Goal: Task Accomplishment & Management: Use online tool/utility

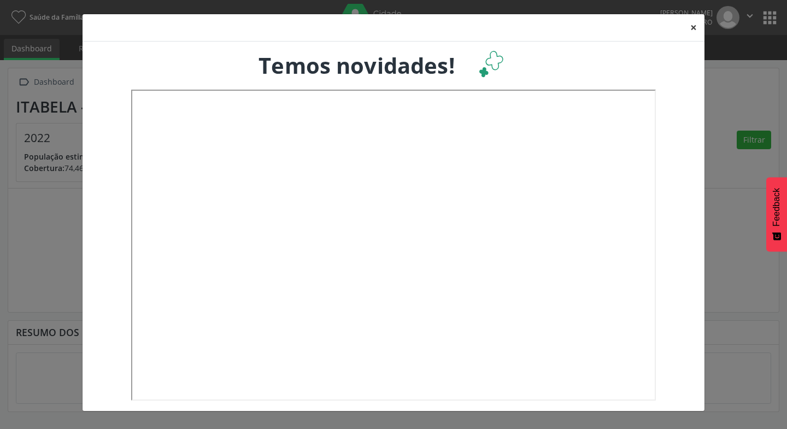
click at [696, 28] on button "×" at bounding box center [694, 27] width 22 height 27
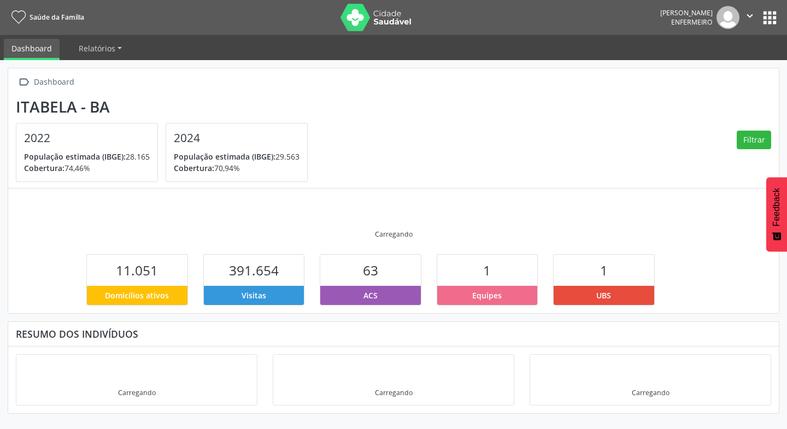
click at [760, 21] on button "apps" at bounding box center [769, 17] width 19 height 19
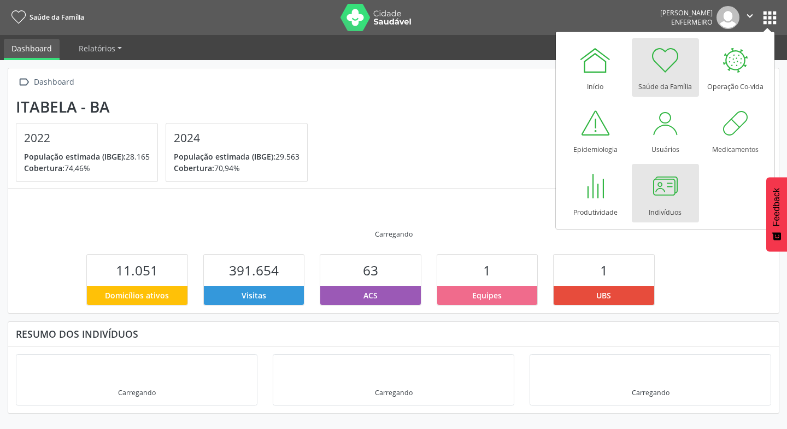
click at [671, 182] on div at bounding box center [665, 185] width 33 height 33
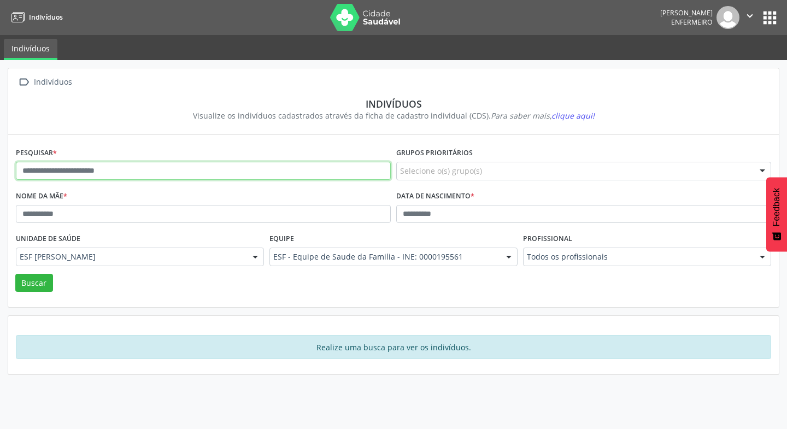
paste input "**********"
type input "**********"
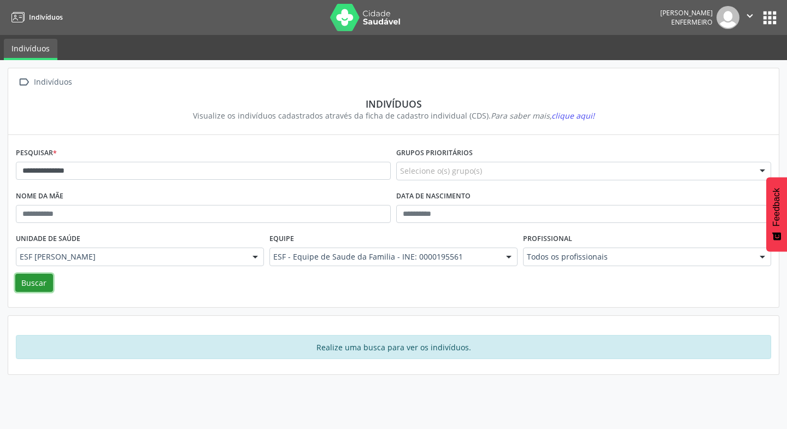
click at [21, 285] on button "Buscar" at bounding box center [34, 283] width 38 height 19
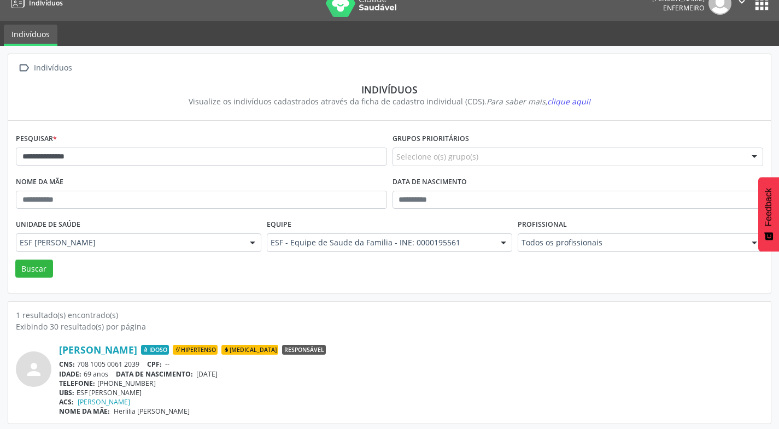
scroll to position [17, 0]
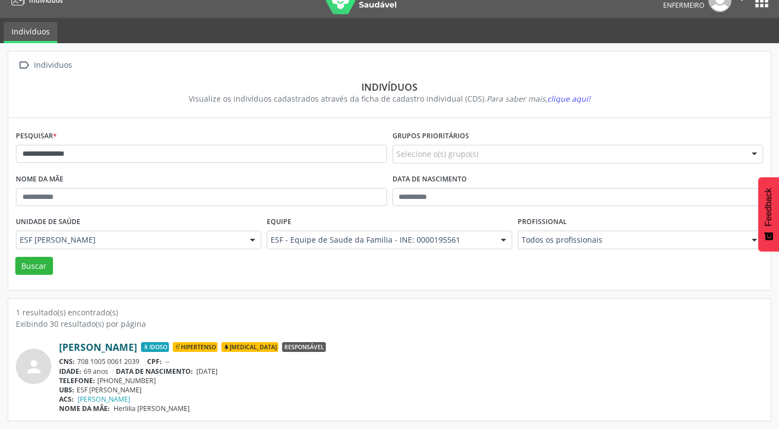
click at [114, 351] on link "[PERSON_NAME]" at bounding box center [98, 347] width 78 height 12
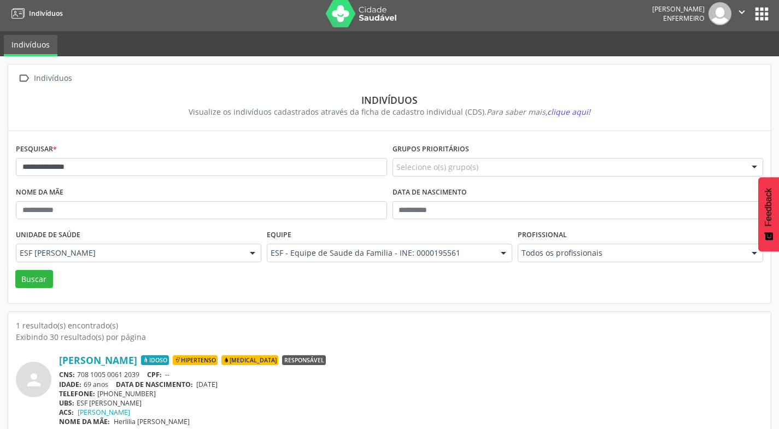
scroll to position [0, 0]
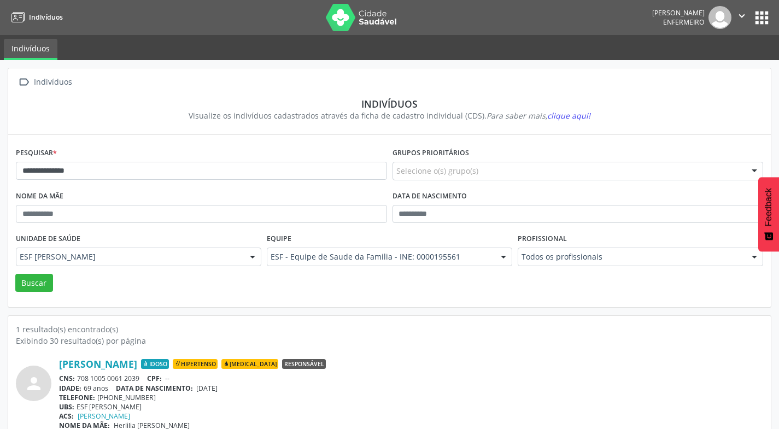
click at [734, 16] on button "" at bounding box center [741, 17] width 21 height 23
click at [691, 64] on link "Sair" at bounding box center [713, 66] width 75 height 15
